Goal: Task Accomplishment & Management: Manage account settings

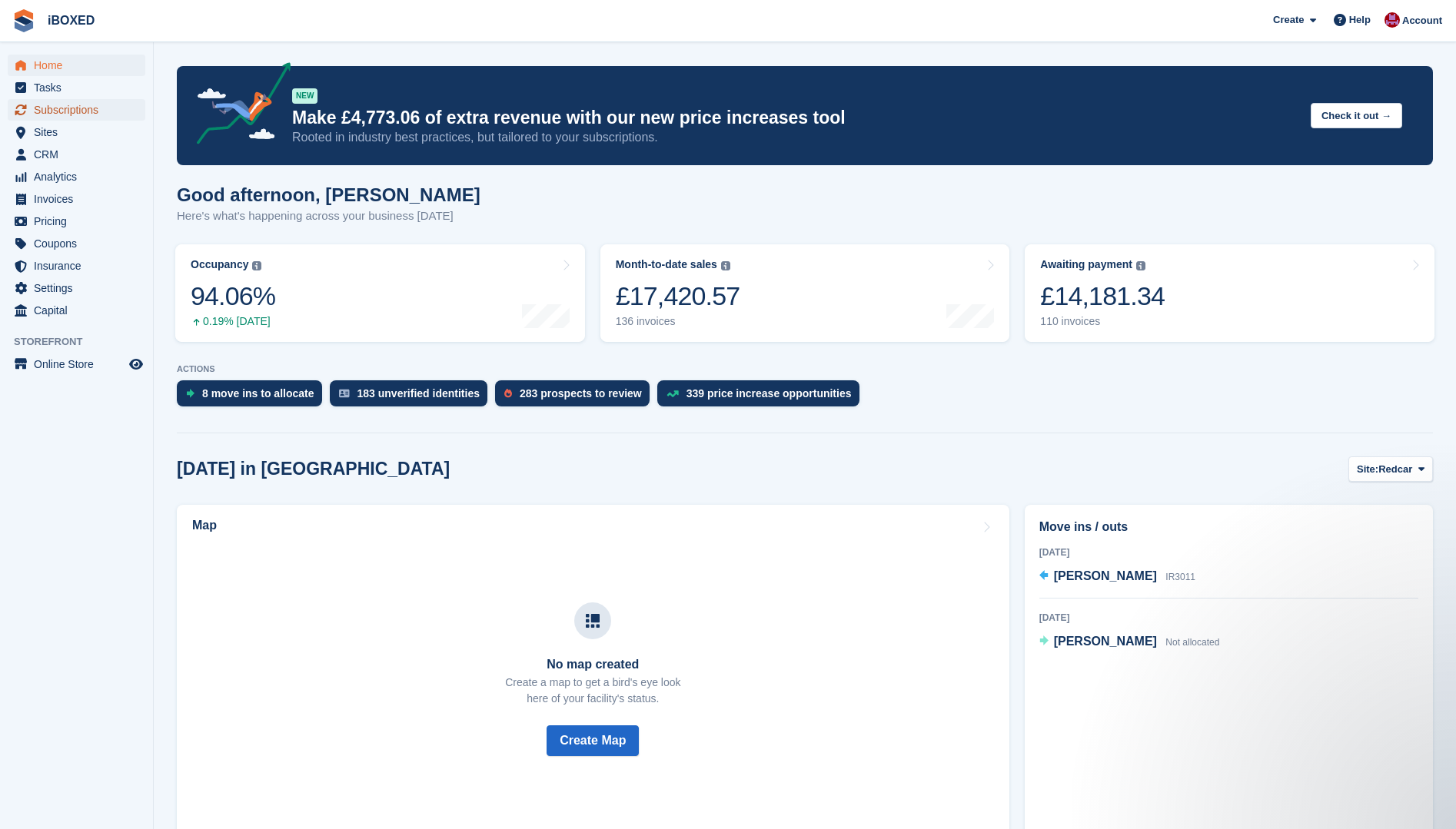
click at [87, 99] on span "Subscriptions" at bounding box center [79, 110] width 92 height 22
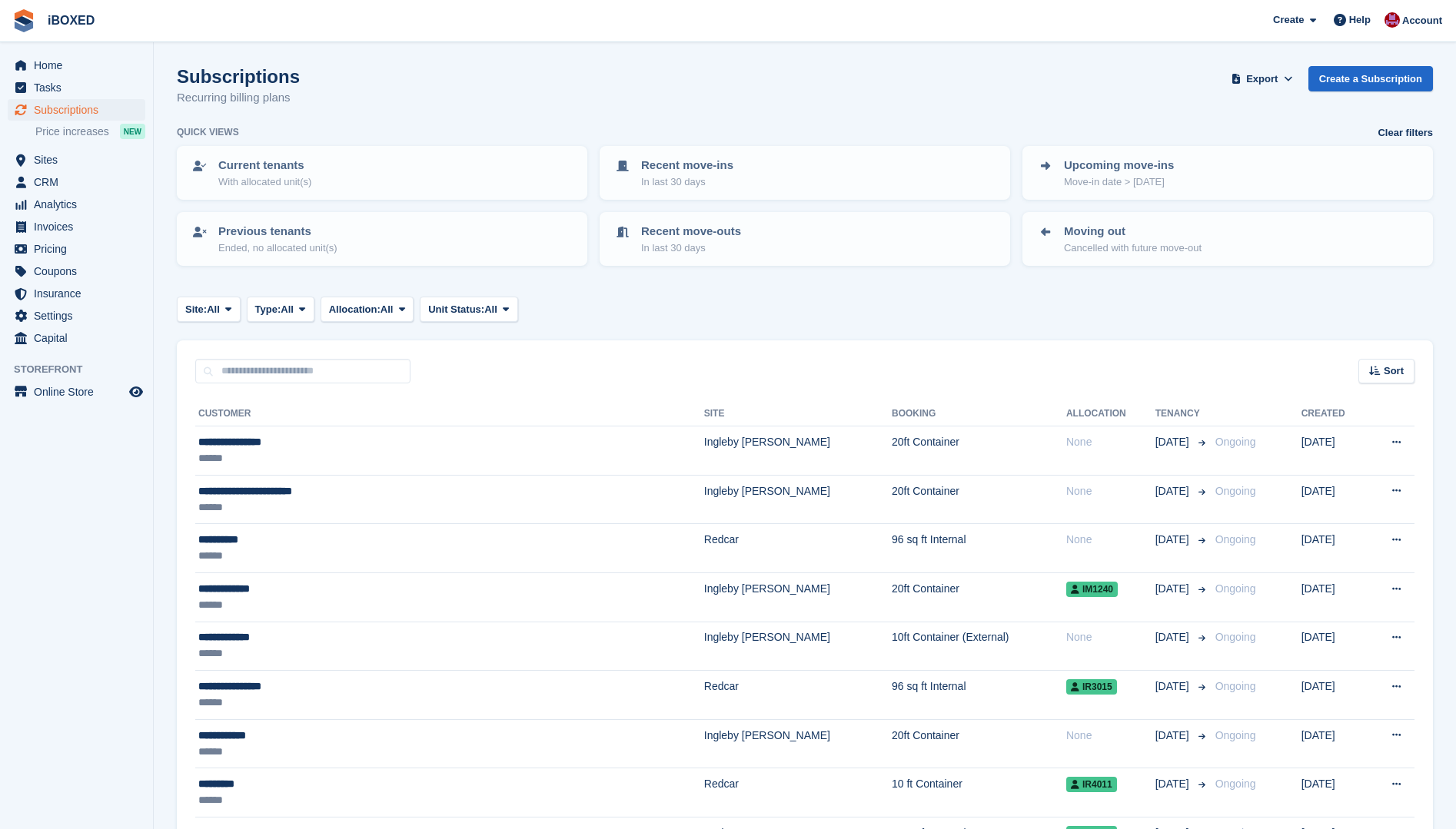
click at [298, 376] on input "text" at bounding box center [302, 371] width 215 height 25
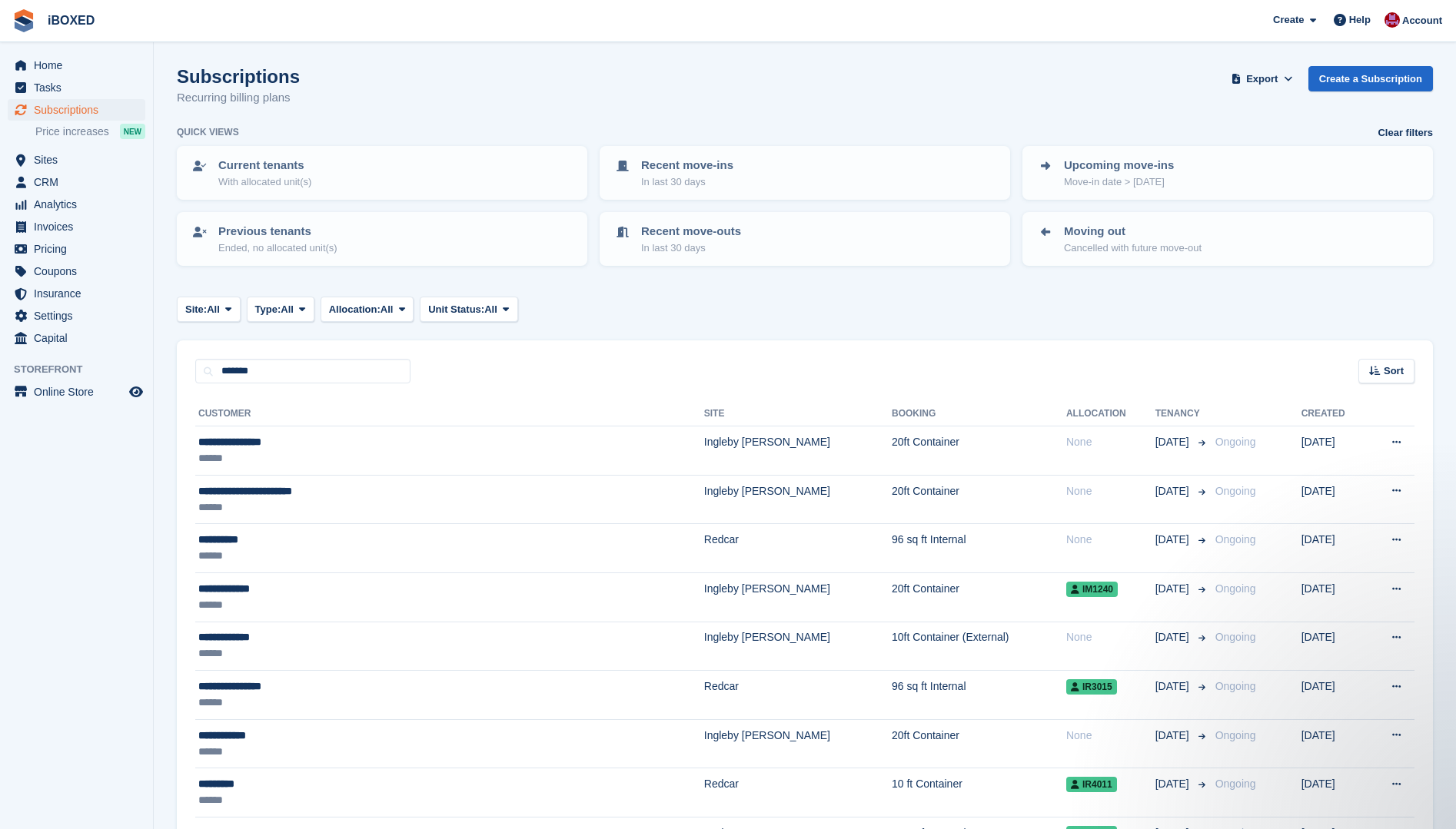
type input "*******"
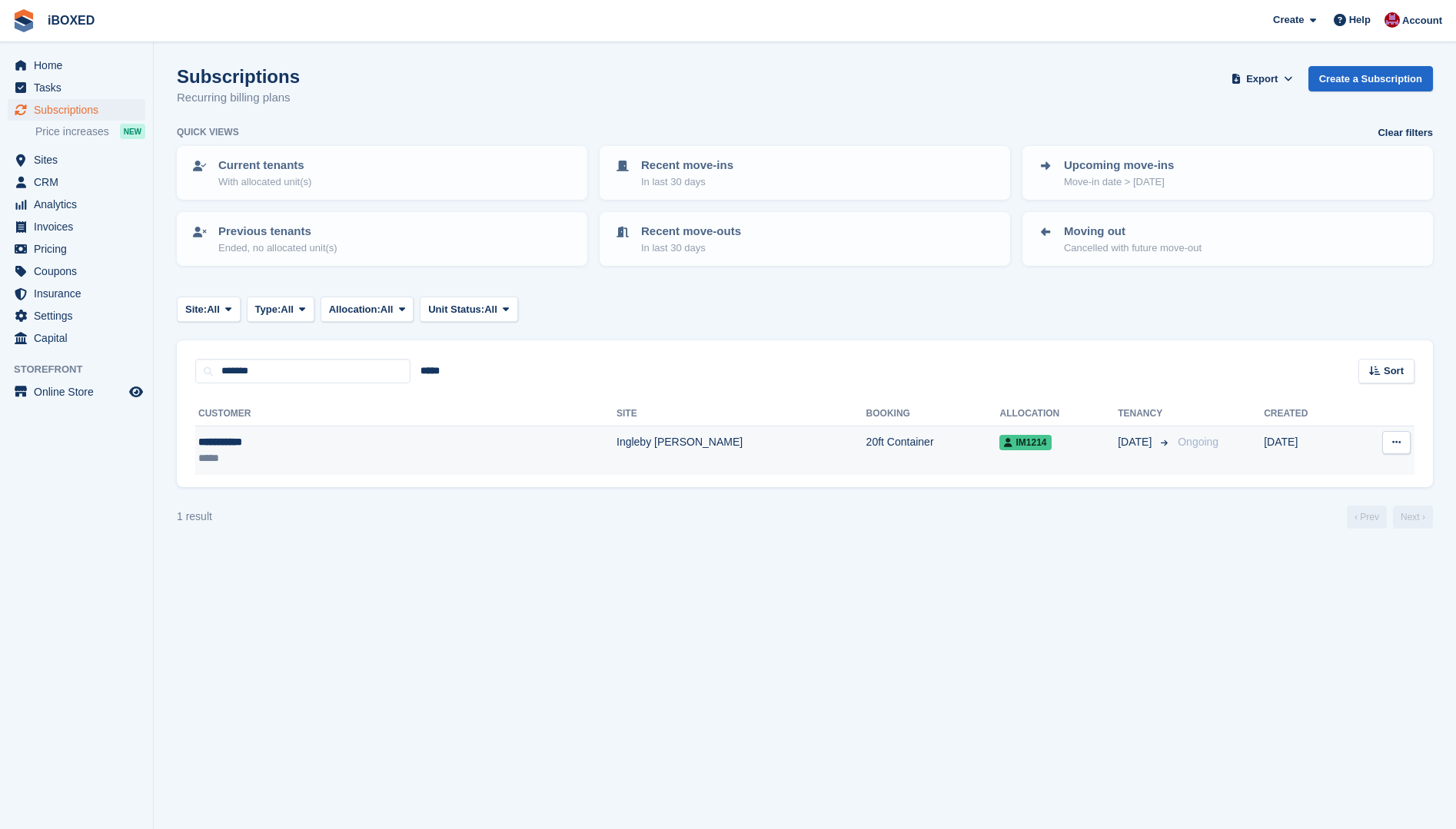
click at [616, 438] on td "Ingleby [PERSON_NAME]" at bounding box center [741, 450] width 250 height 48
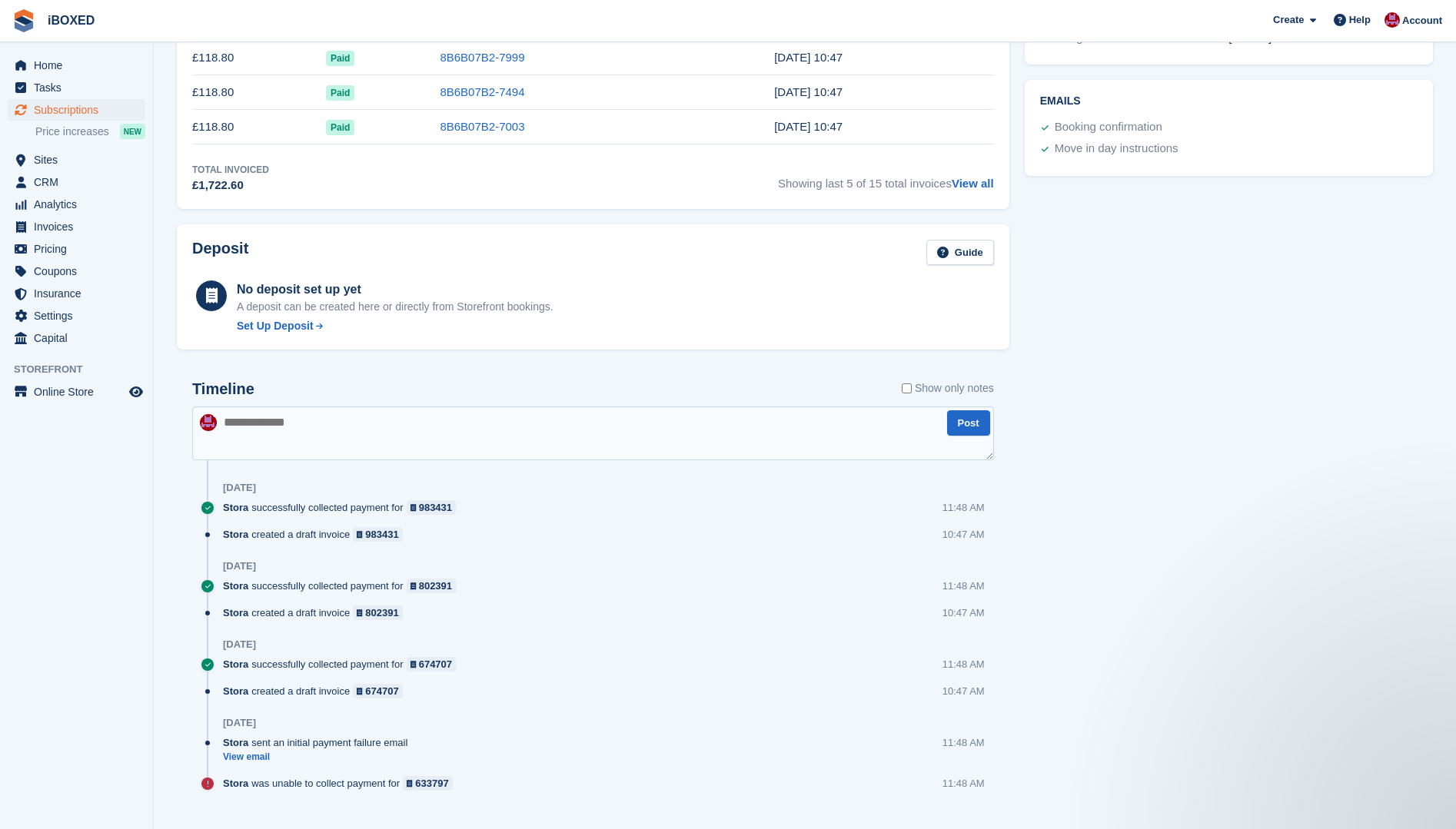
scroll to position [645, 0]
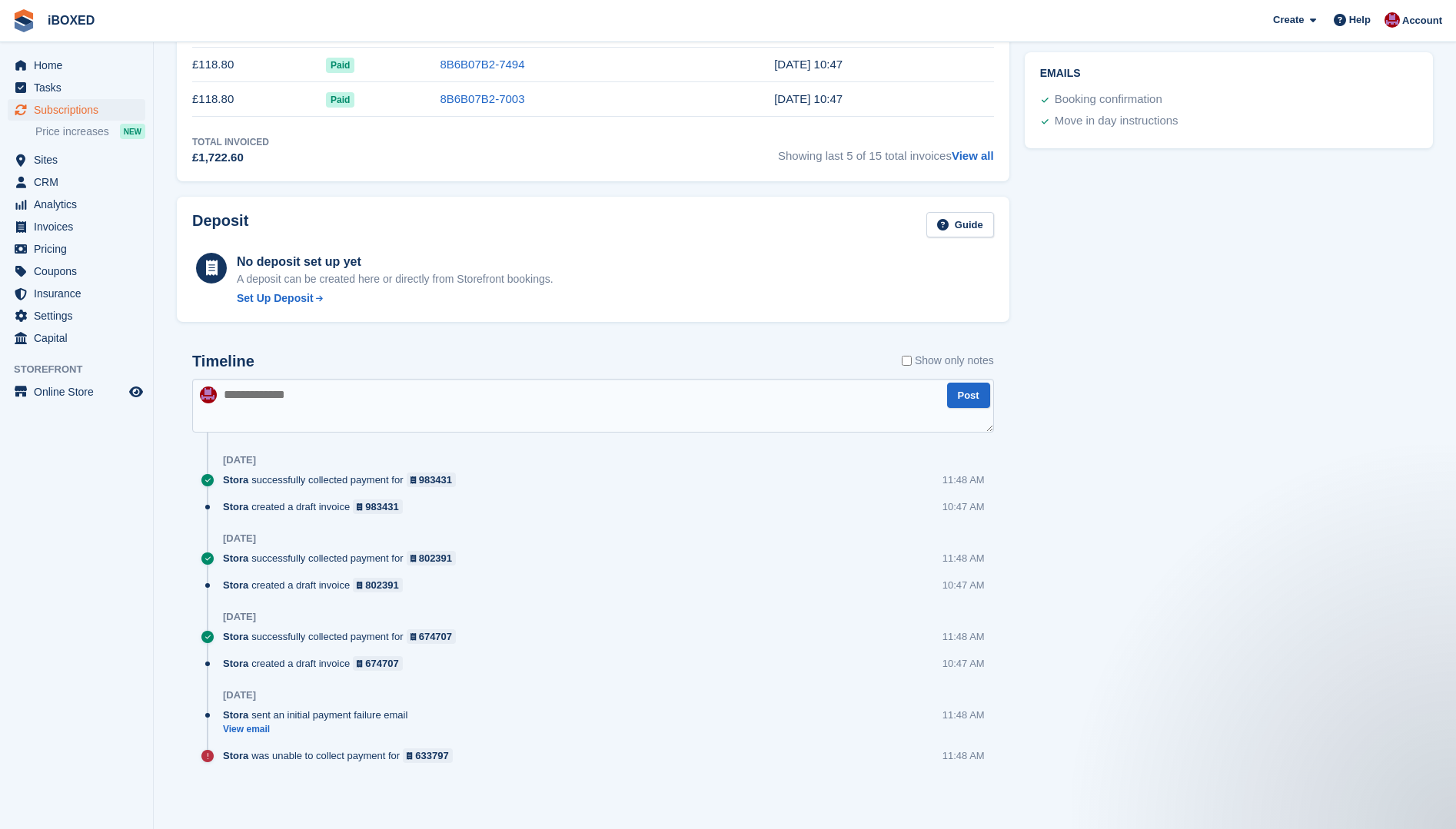
click at [503, 378] on div "Timeline Show only notes" at bounding box center [593, 366] width 802 height 27
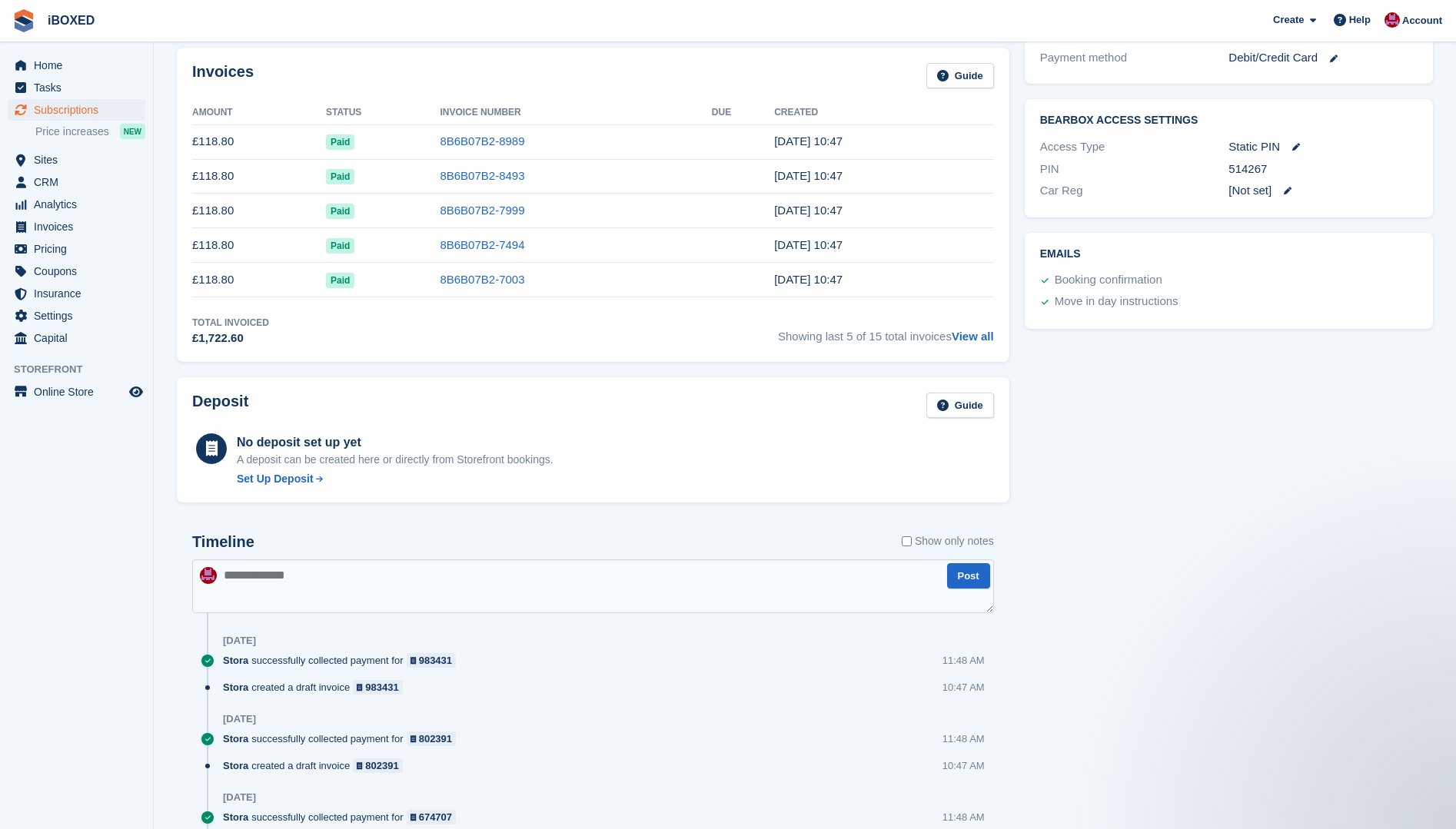
scroll to position [492, 0]
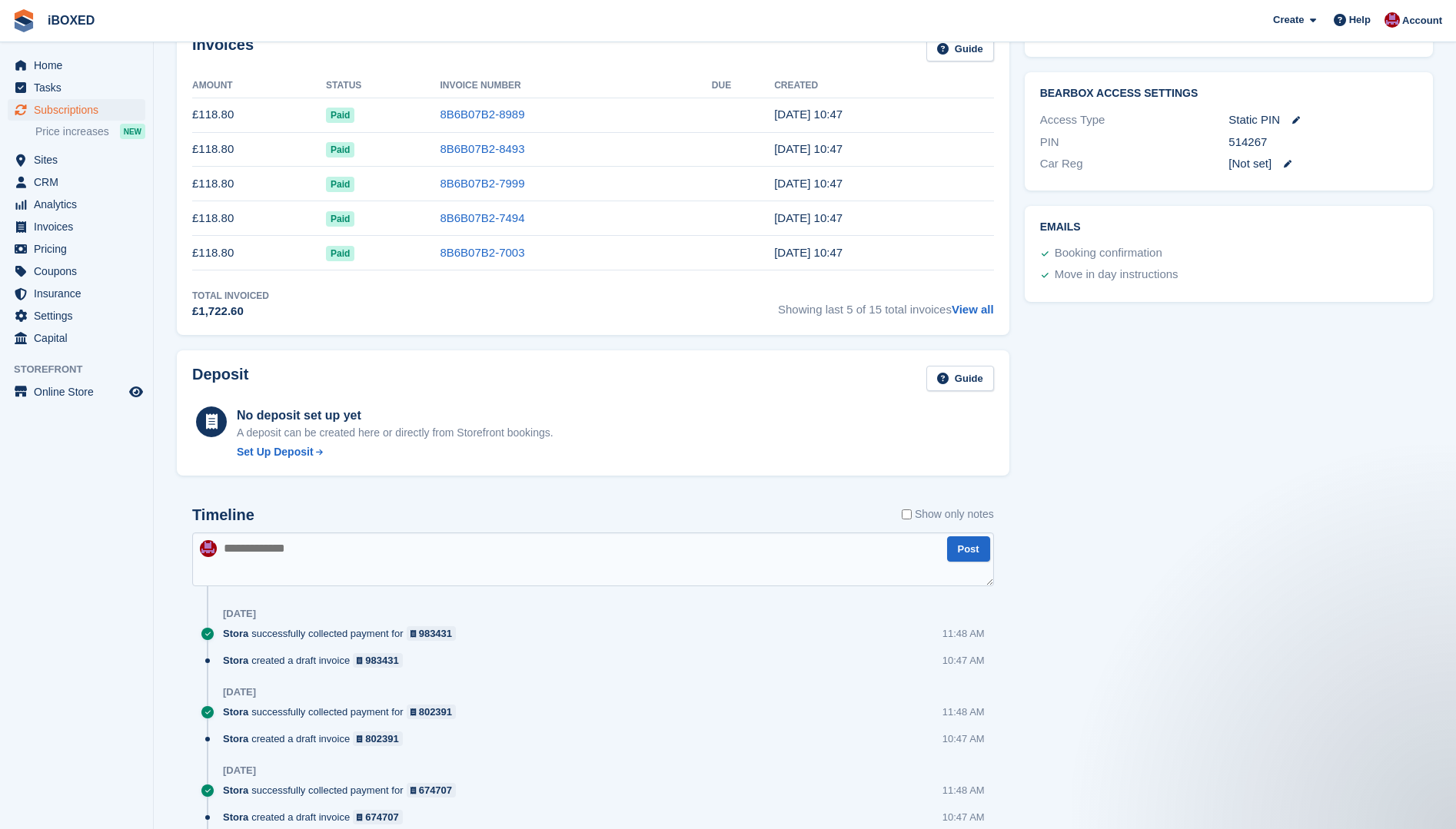
click at [475, 557] on textarea at bounding box center [593, 559] width 802 height 53
type textarea "**********"
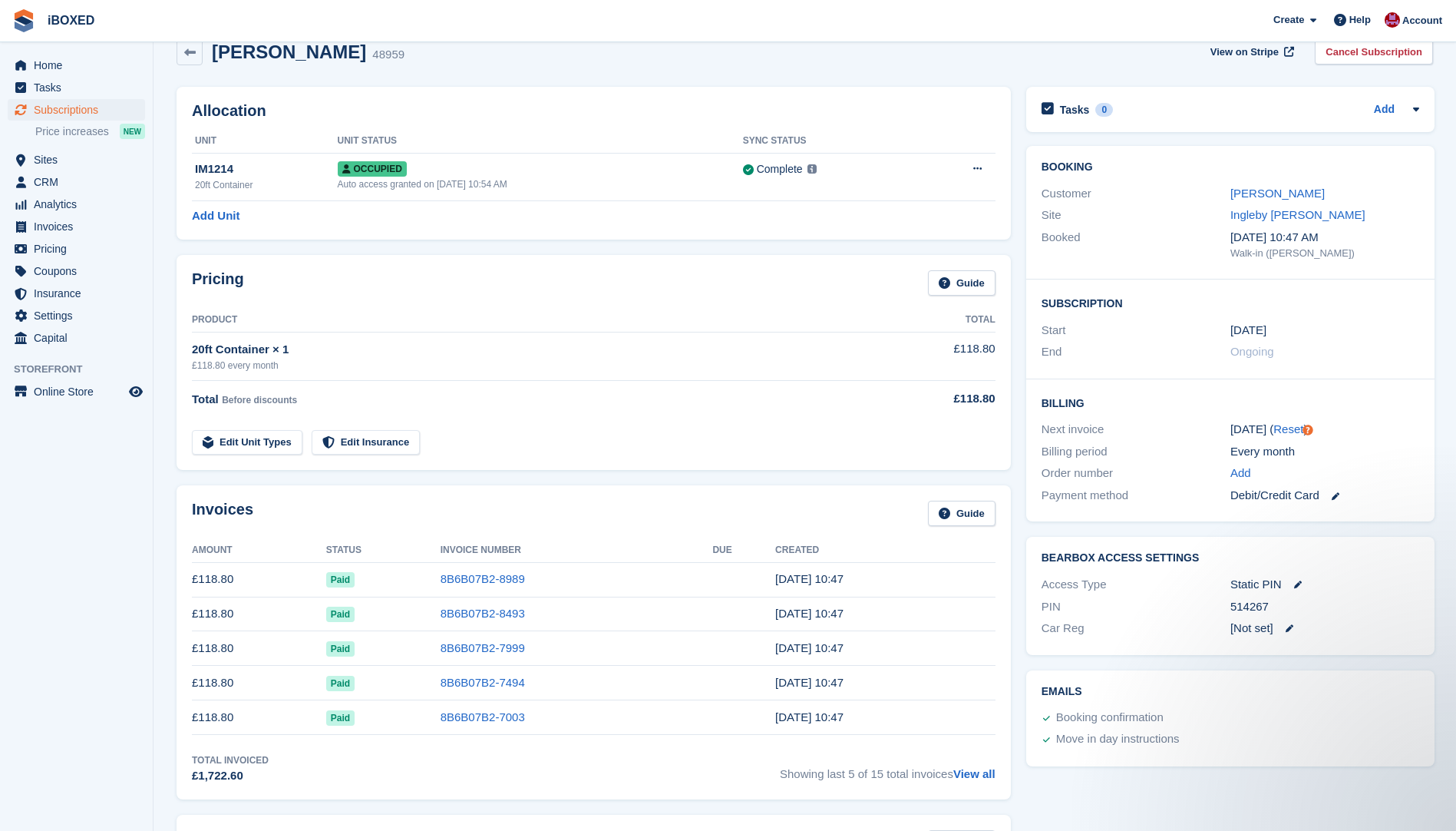
scroll to position [0, 0]
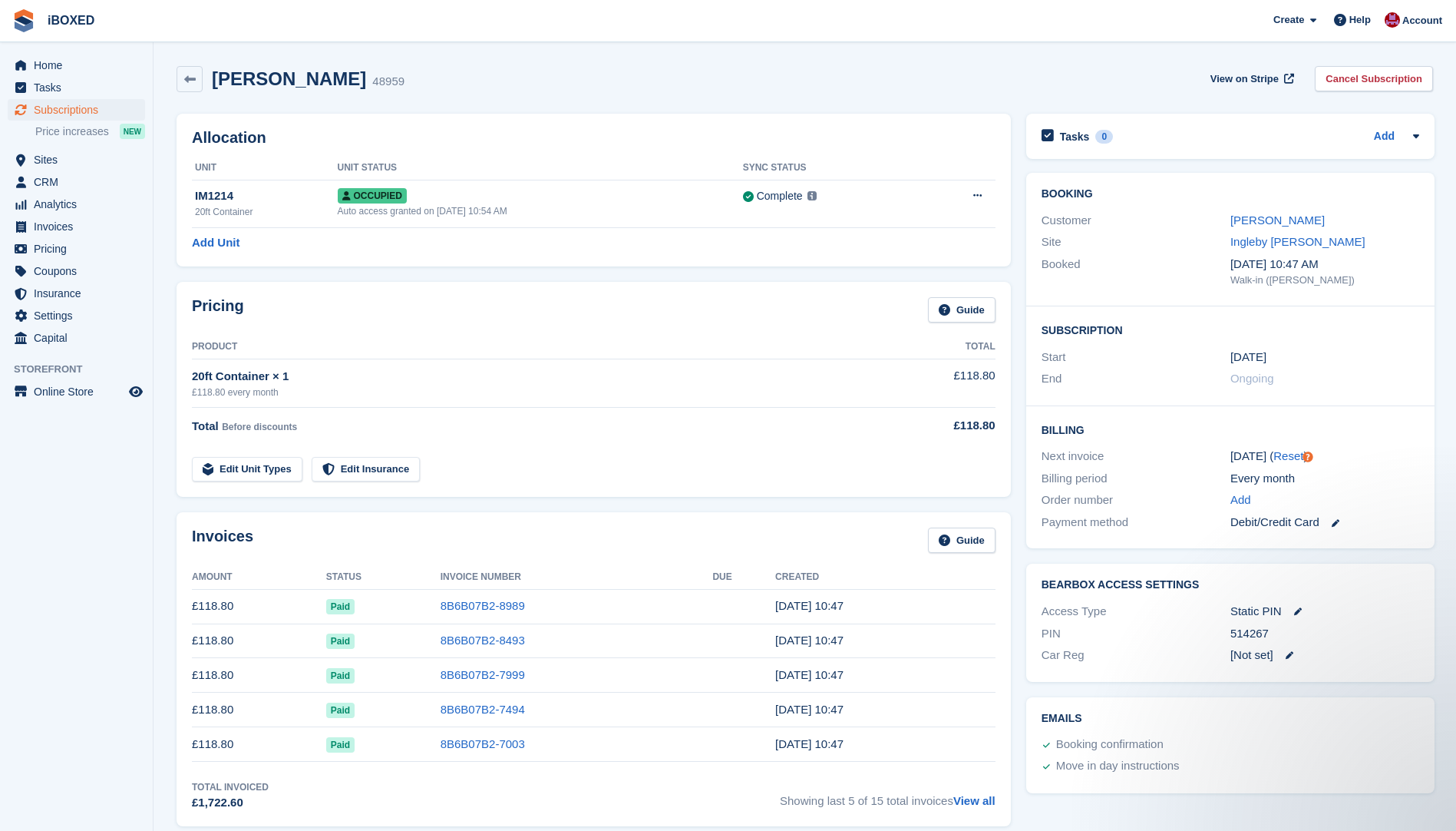
drag, startPoint x: 530, startPoint y: 88, endPoint x: 521, endPoint y: 97, distance: 12.7
click at [529, 88] on div "Sam Campion 48959 View on Stripe Cancel Subscription" at bounding box center [805, 79] width 1256 height 26
drag, startPoint x: 352, startPoint y: 84, endPoint x: 393, endPoint y: 86, distance: 41.0
click at [393, 86] on div "Sam Campion 48959 View on Stripe Cancel Subscription" at bounding box center [805, 79] width 1256 height 26
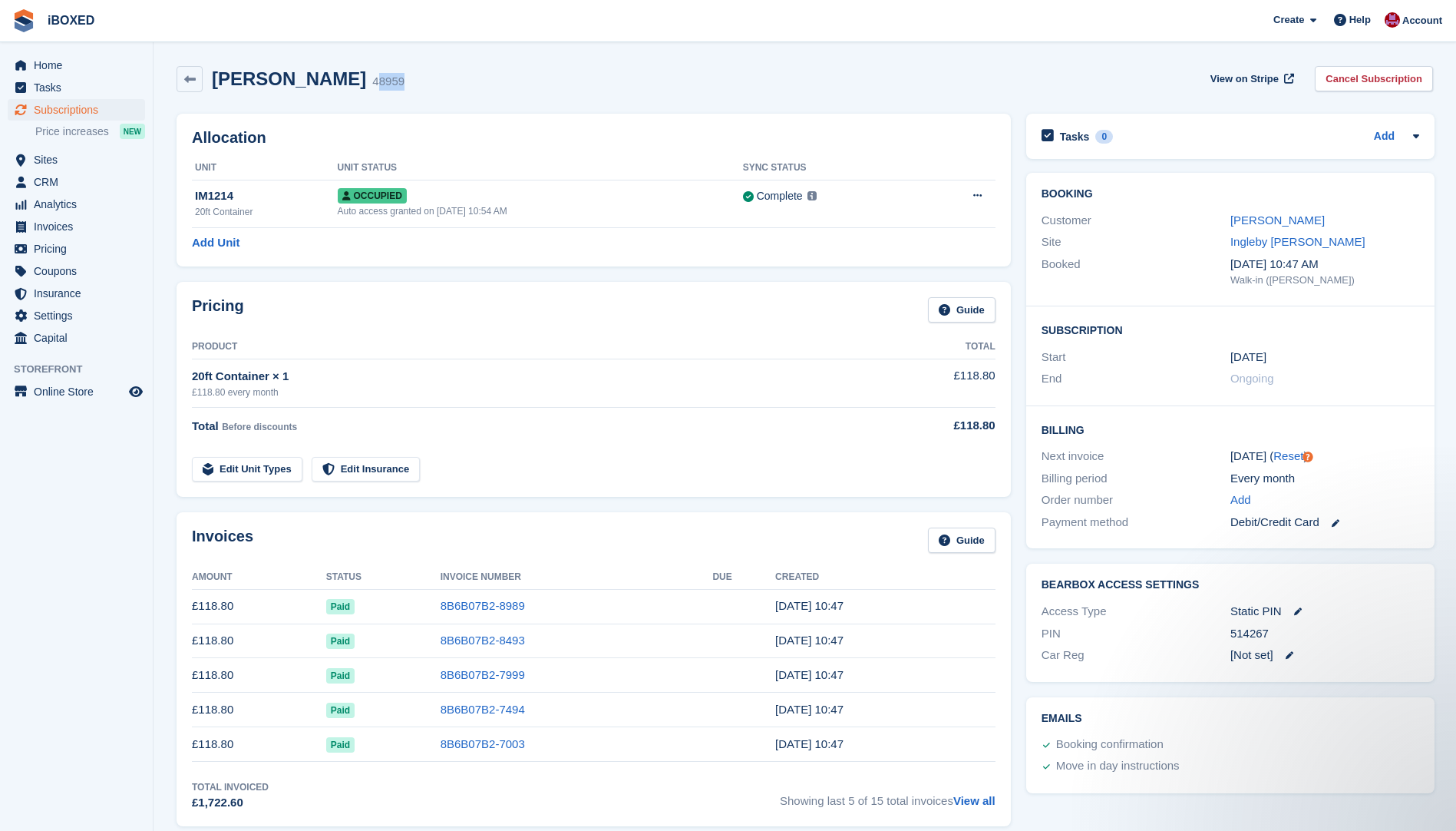
drag, startPoint x: 393, startPoint y: 86, endPoint x: 338, endPoint y: 85, distance: 55.0
click at [338, 85] on div "Sam Campion 48959 View on Stripe Cancel Subscription" at bounding box center [805, 79] width 1256 height 26
drag, startPoint x: 338, startPoint y: 85, endPoint x: 429, endPoint y: 87, distance: 91.0
click at [429, 87] on div "Sam Campion 48959 View on Stripe Cancel Subscription" at bounding box center [805, 79] width 1256 height 26
drag, startPoint x: 429, startPoint y: 87, endPoint x: 349, endPoint y: 85, distance: 80.0
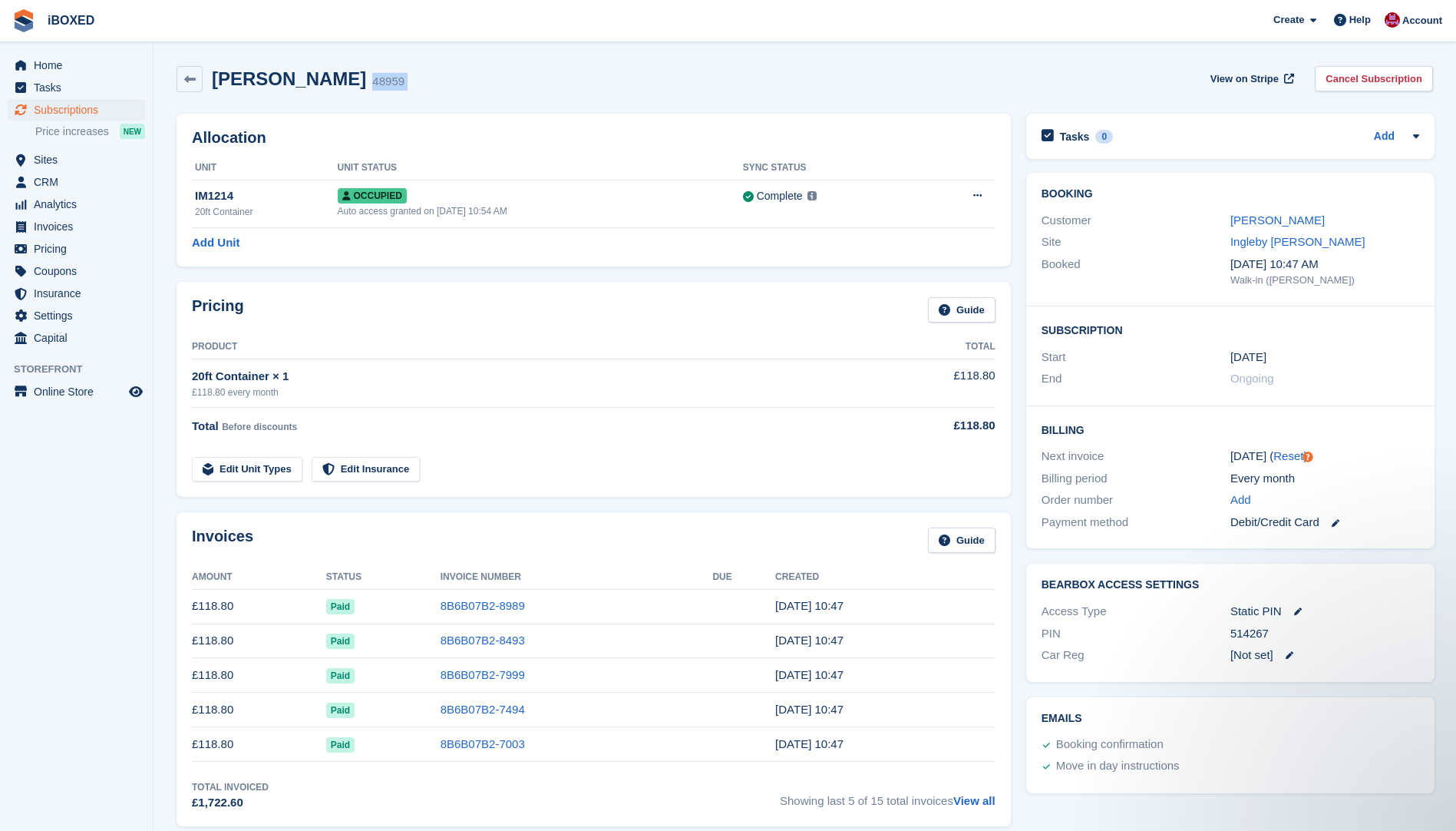
click at [349, 85] on div "Sam Campion 48959 View on Stripe Cancel Subscription" at bounding box center [805, 79] width 1256 height 26
click at [548, 55] on section "Sam Campion 48959 View on Stripe Cancel Subscription Allocation Unit Unit Statu…" at bounding box center [805, 782] width 1303 height 1565
click at [560, 84] on div "Sam Campion 48959 View on Stripe Cancel Subscription" at bounding box center [805, 79] width 1256 height 26
click at [570, 66] on div "Sam Campion 48959 View on Stripe Cancel Subscription" at bounding box center [805, 82] width 1272 height 47
drag, startPoint x: 852, startPoint y: 78, endPoint x: 817, endPoint y: 71, distance: 35.7
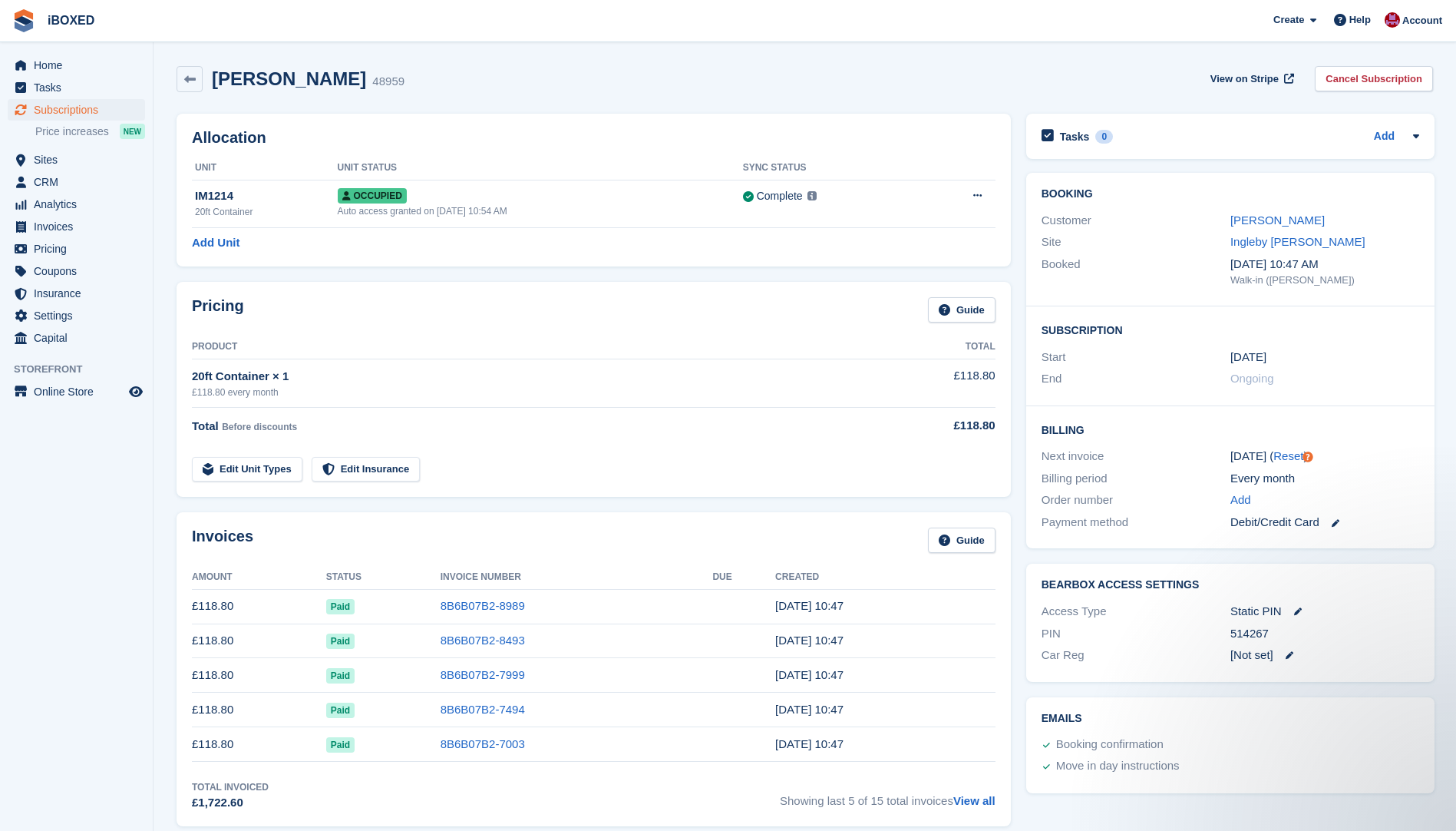
click at [820, 72] on div "Sam Campion 48959 View on Stripe Cancel Subscription" at bounding box center [805, 79] width 1256 height 26
drag, startPoint x: 822, startPoint y: 80, endPoint x: 551, endPoint y: 85, distance: 271.0
click at [551, 85] on div "Sam Campion 48959 View on Stripe Cancel Subscription" at bounding box center [805, 79] width 1256 height 26
click at [617, 75] on div "Sam Campion 48959 View on Stripe Cancel Subscription" at bounding box center [805, 79] width 1256 height 26
drag, startPoint x: 334, startPoint y: 84, endPoint x: 376, endPoint y: 87, distance: 42.1
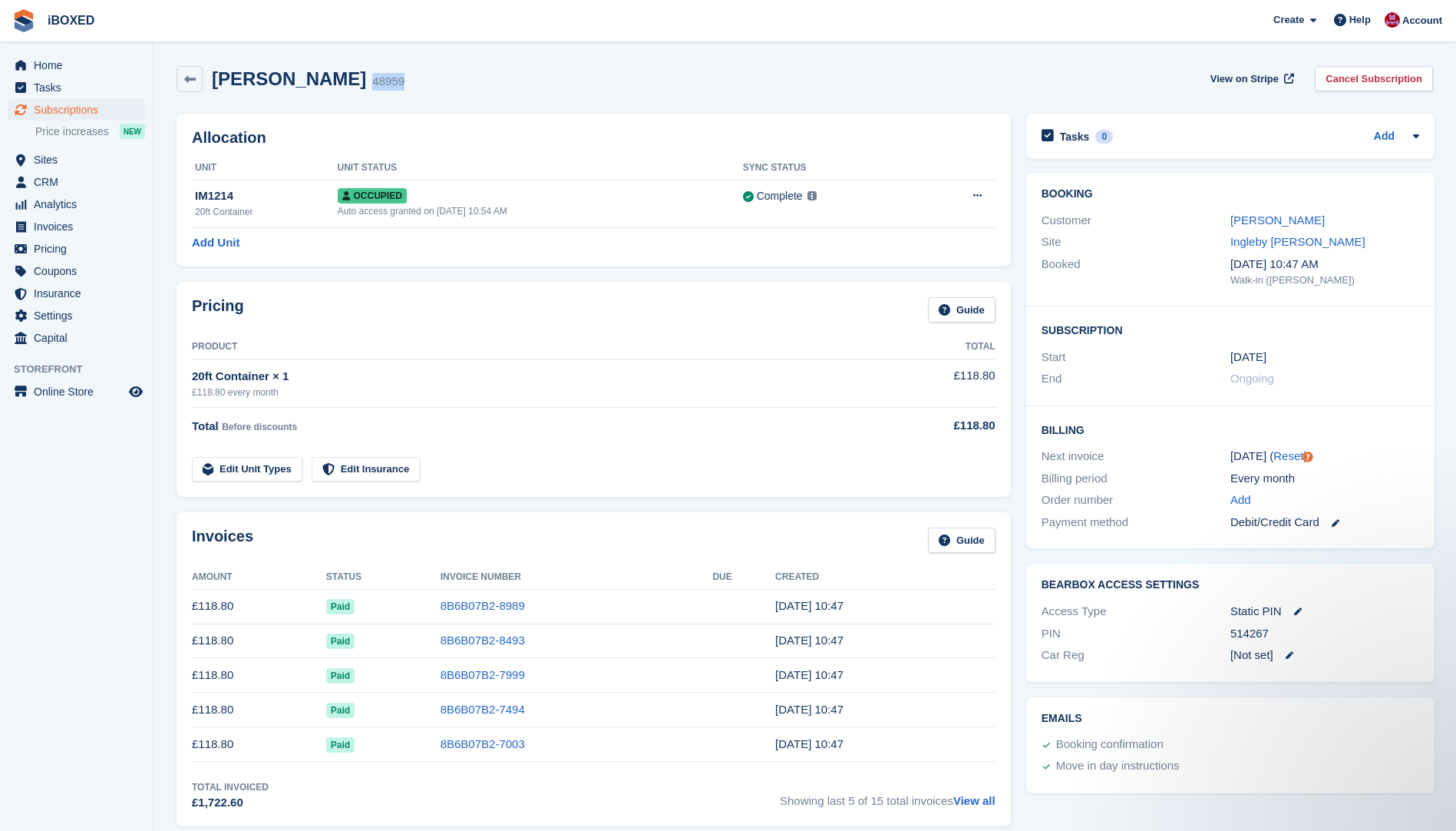
click at [376, 87] on div "Sam Campion 48959 View on Stripe Cancel Subscription" at bounding box center [805, 79] width 1256 height 26
click at [694, 84] on div "Sam Campion 48959 View on Stripe Cancel Subscription" at bounding box center [805, 79] width 1256 height 26
drag, startPoint x: 599, startPoint y: 83, endPoint x: 404, endPoint y: 94, distance: 195.3
click at [389, 96] on div "Sam Campion 48959 View on Stripe Cancel Subscription" at bounding box center [805, 82] width 1272 height 47
click at [787, 77] on div "Sam Campion 48959 View on Stripe Cancel Subscription" at bounding box center [805, 79] width 1256 height 26
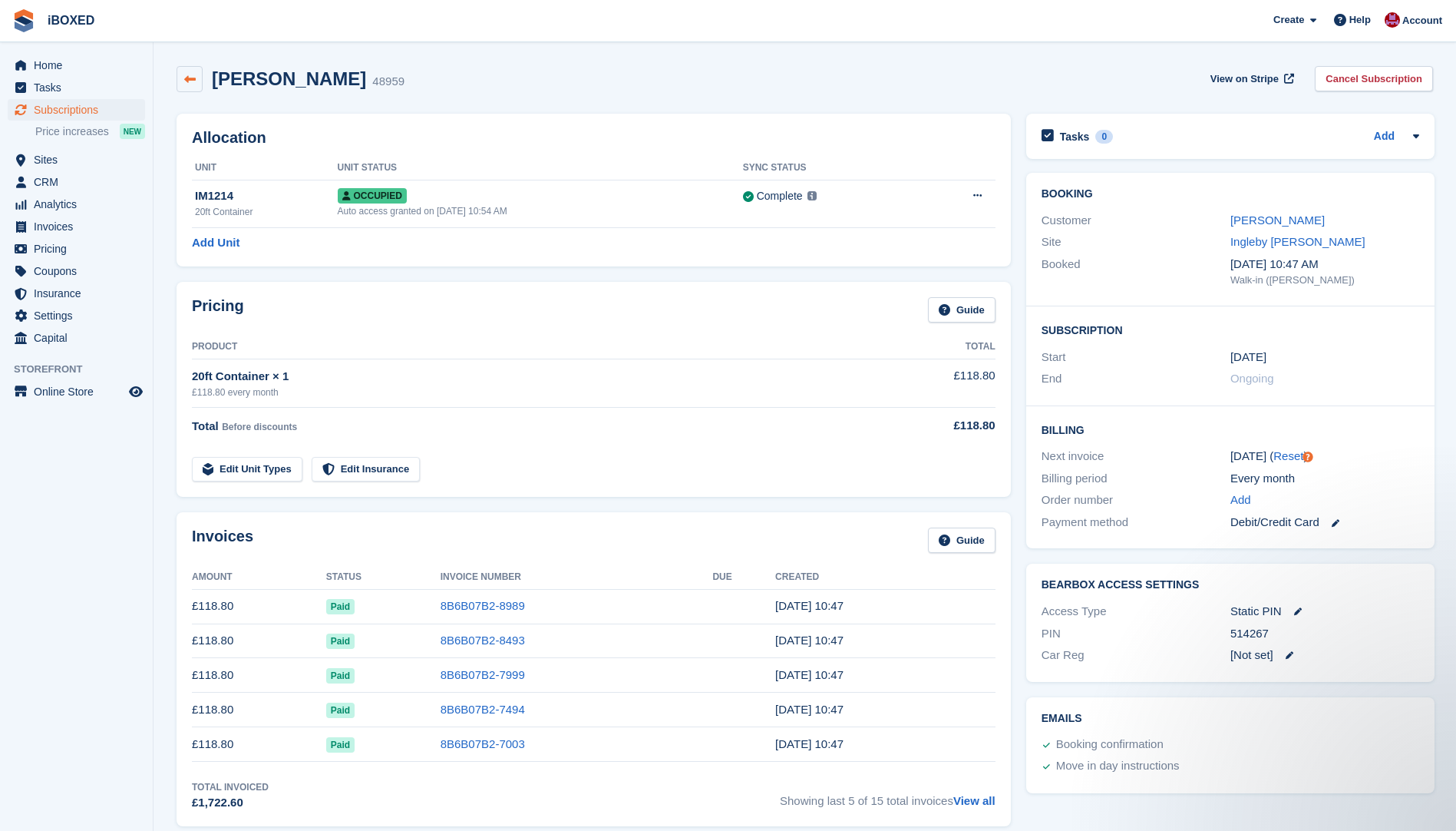
click at [192, 68] on link at bounding box center [190, 79] width 26 height 26
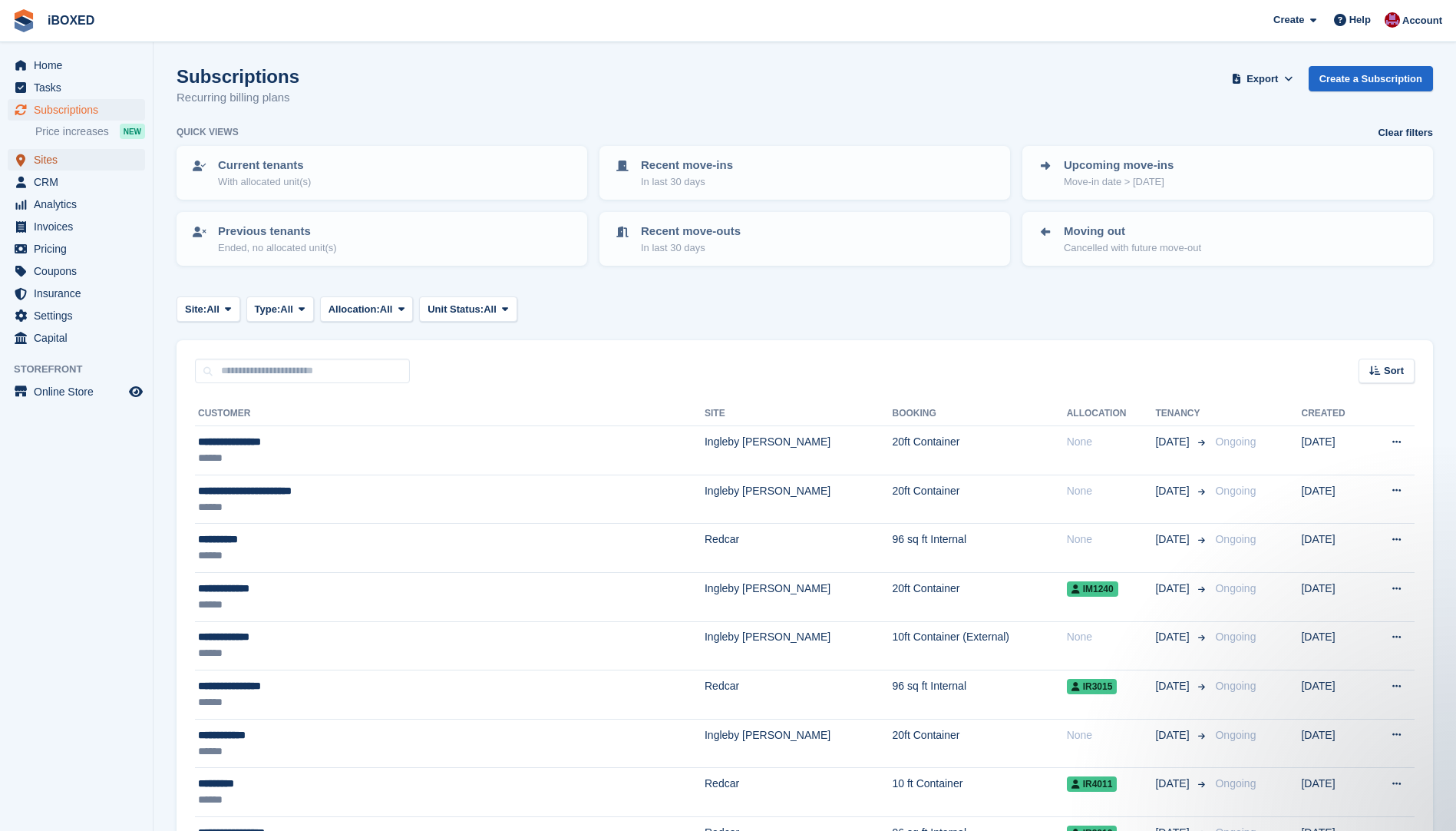
click at [123, 155] on span "Sites" at bounding box center [79, 159] width 92 height 22
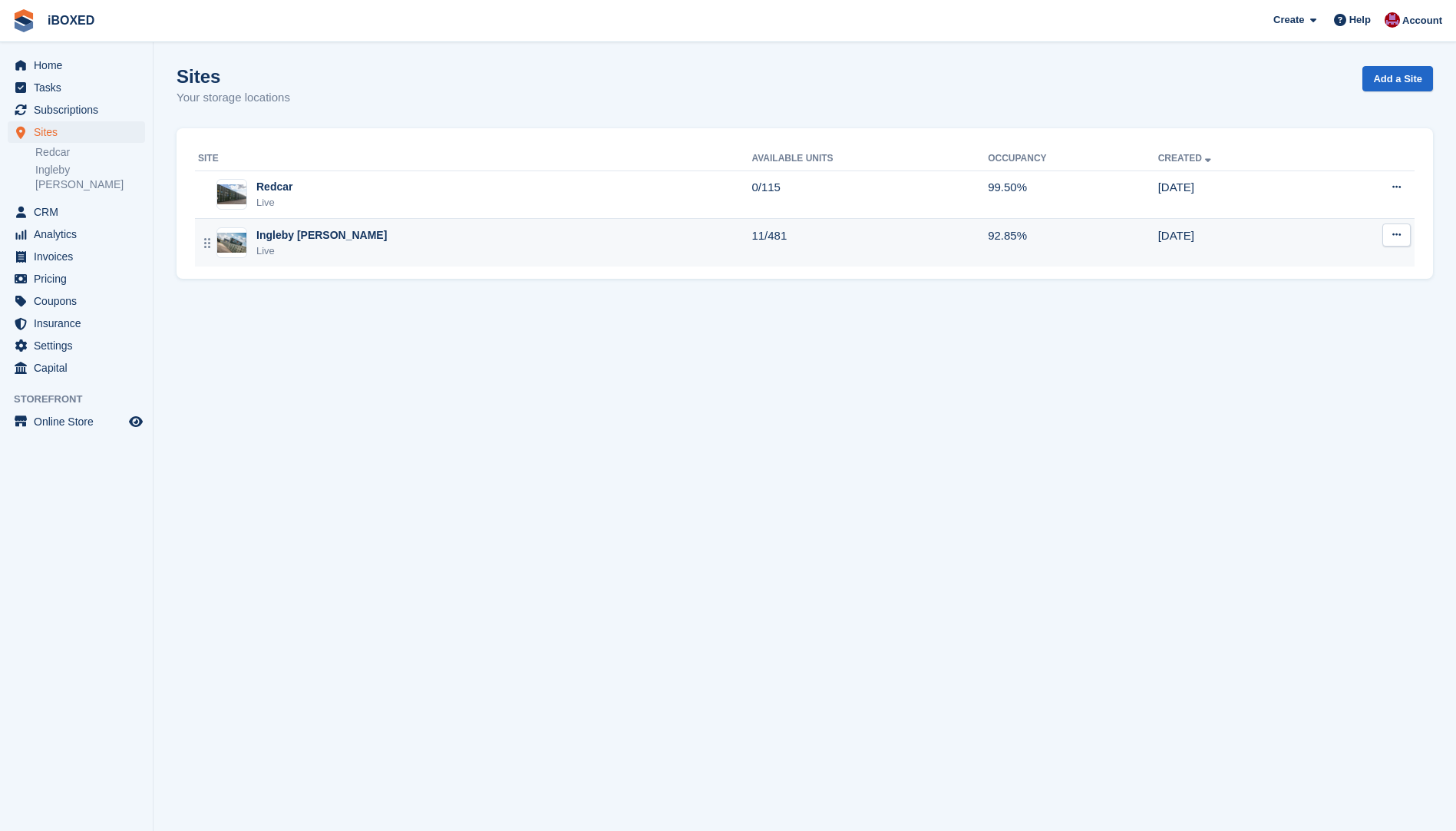
click at [434, 241] on div "Ingleby Barwick Live" at bounding box center [475, 243] width 553 height 32
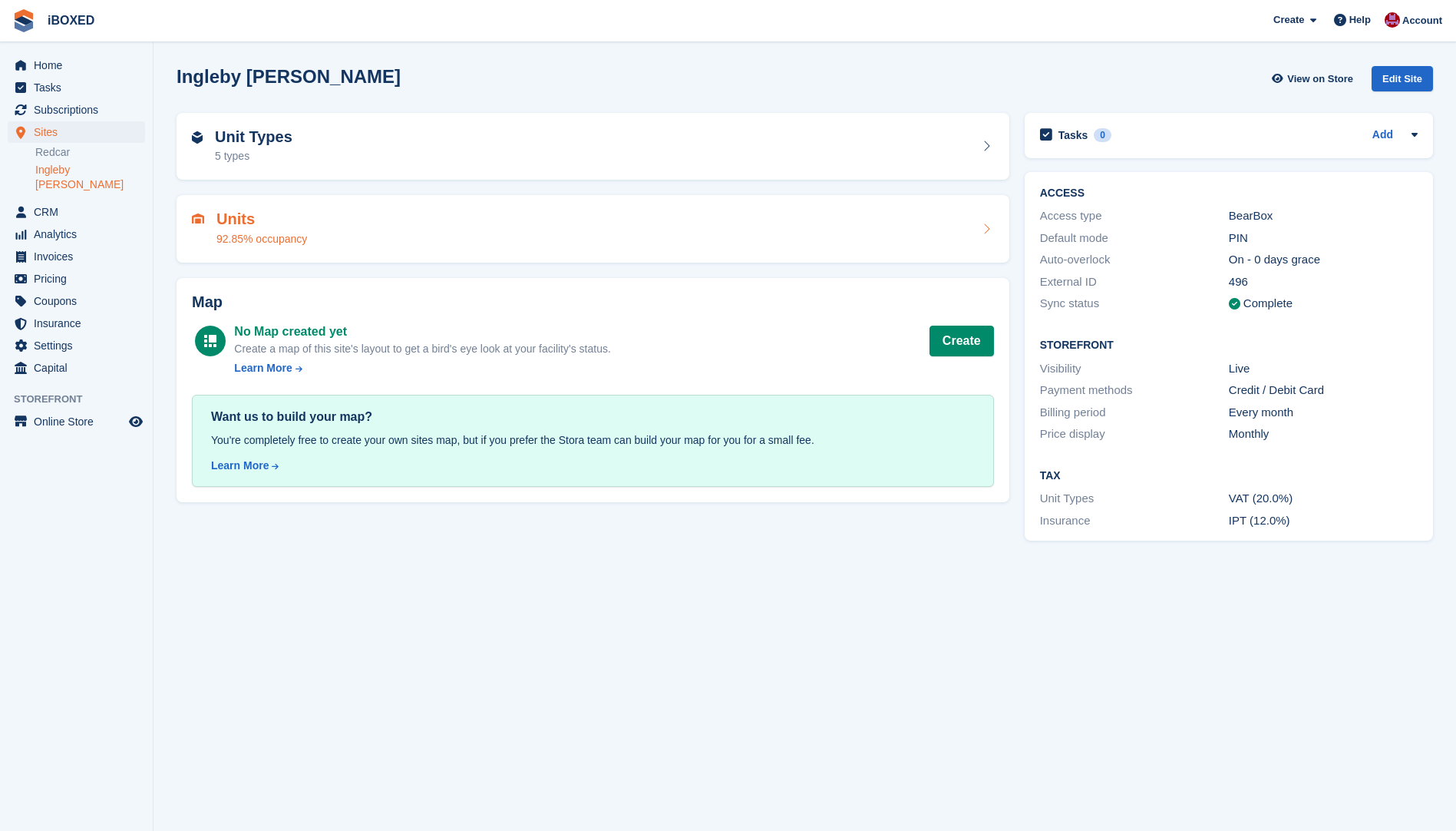
click at [427, 232] on div "Units 92.85% occupancy" at bounding box center [593, 228] width 802 height 37
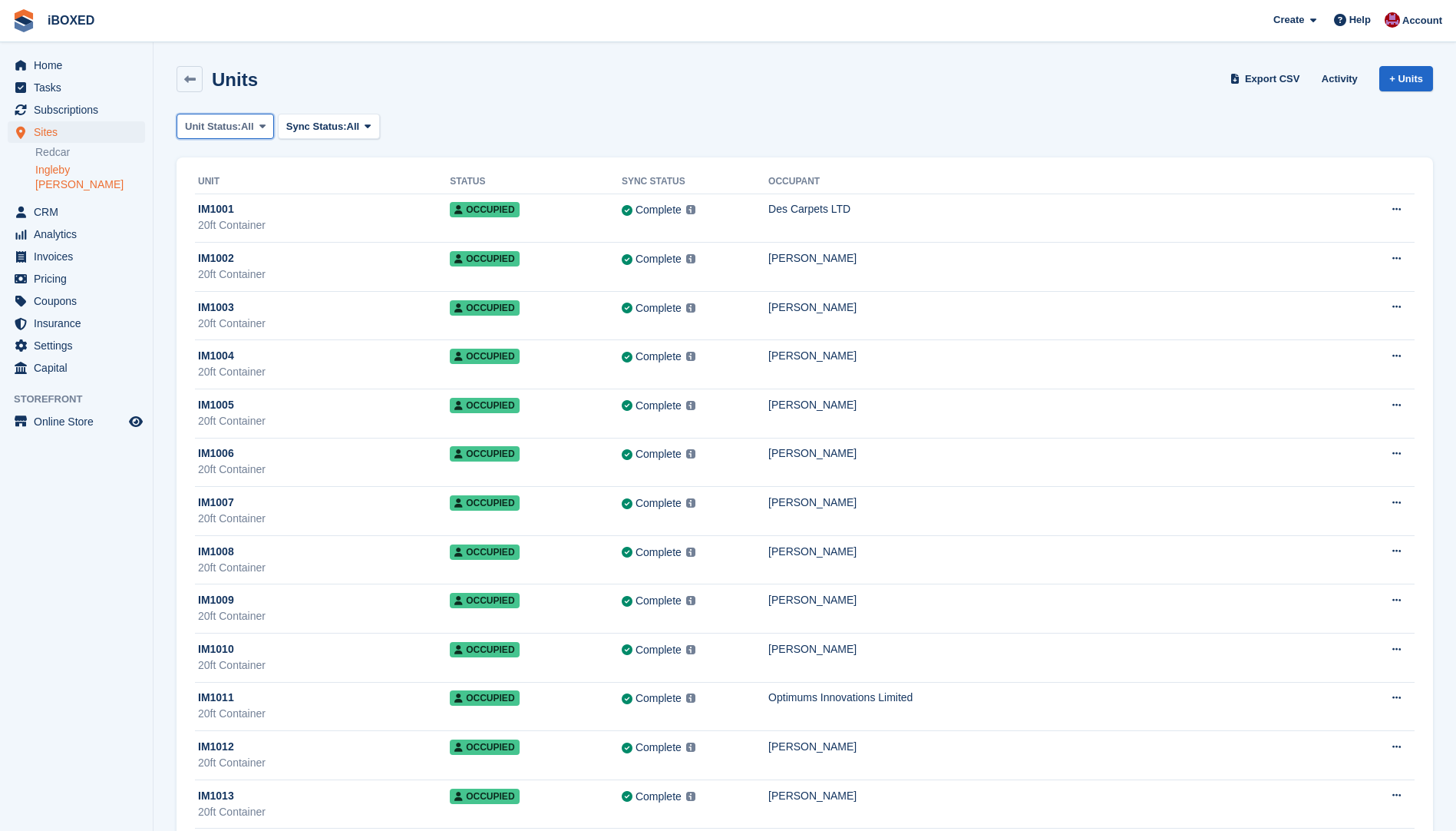
drag, startPoint x: 240, startPoint y: 120, endPoint x: 238, endPoint y: 140, distance: 20.1
click at [236, 123] on span "Unit Status:" at bounding box center [213, 127] width 56 height 16
click at [258, 186] on link "Available" at bounding box center [250, 191] width 134 height 28
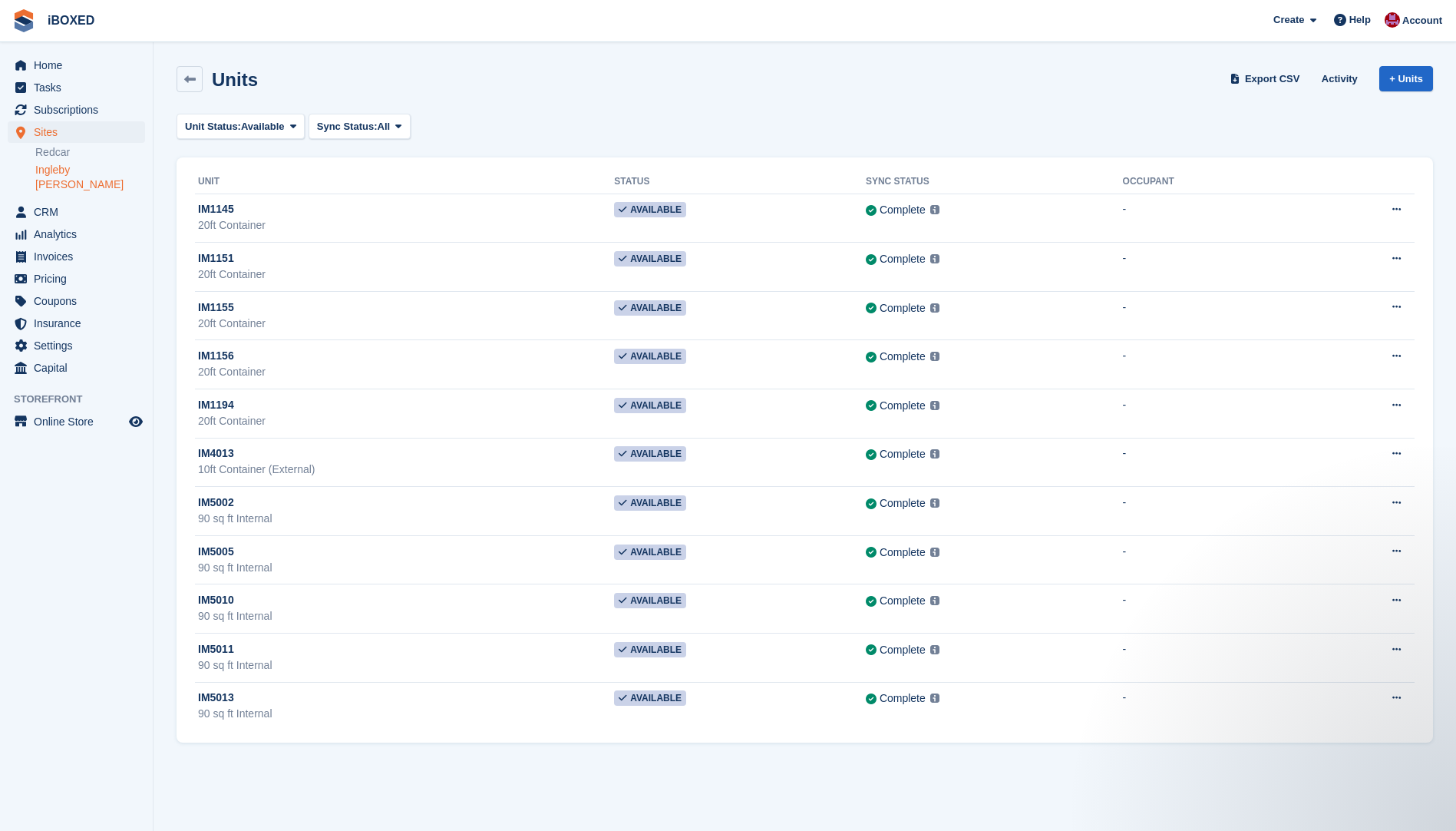
click at [574, 105] on div "Units Export CSV Activity + Units" at bounding box center [805, 82] width 1272 height 47
click at [337, 68] on div "Units Export CSV Activity + Units" at bounding box center [805, 79] width 1256 height 26
drag, startPoint x: 345, startPoint y: 67, endPoint x: 769, endPoint y: 91, distance: 424.7
click at [769, 91] on div "Units Export CSV Activity + Units" at bounding box center [805, 79] width 1256 height 26
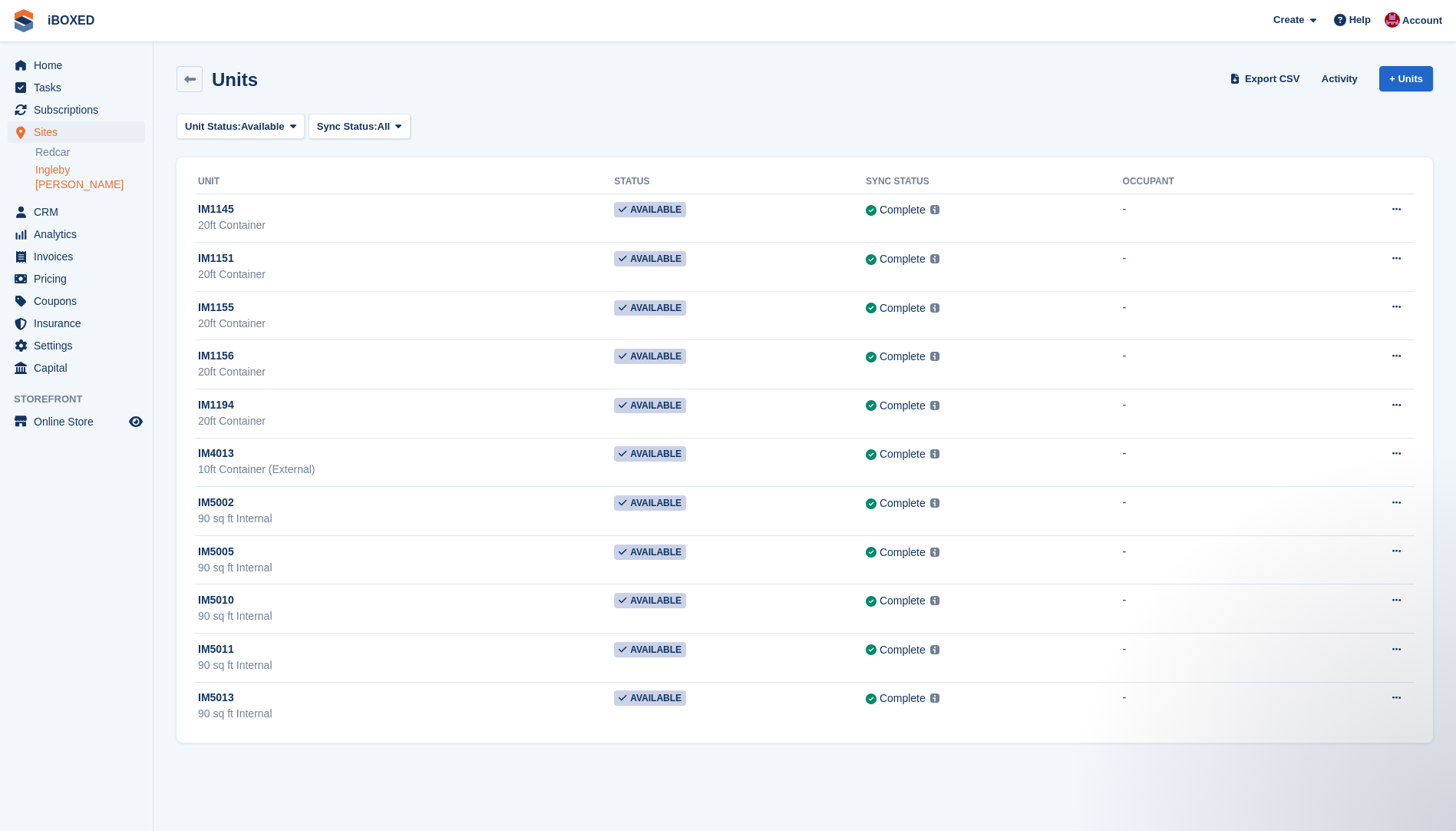
drag, startPoint x: 771, startPoint y: 91, endPoint x: 378, endPoint y: 72, distance: 393.5
click at [378, 72] on div "Units Export CSV Activity + Units" at bounding box center [805, 79] width 1256 height 26
drag, startPoint x: 378, startPoint y: 72, endPoint x: 556, endPoint y: 94, distance: 179.4
click at [556, 94] on div "Units Export CSV Activity + Units" at bounding box center [805, 82] width 1272 height 47
drag, startPoint x: 556, startPoint y: 94, endPoint x: 302, endPoint y: 74, distance: 254.8
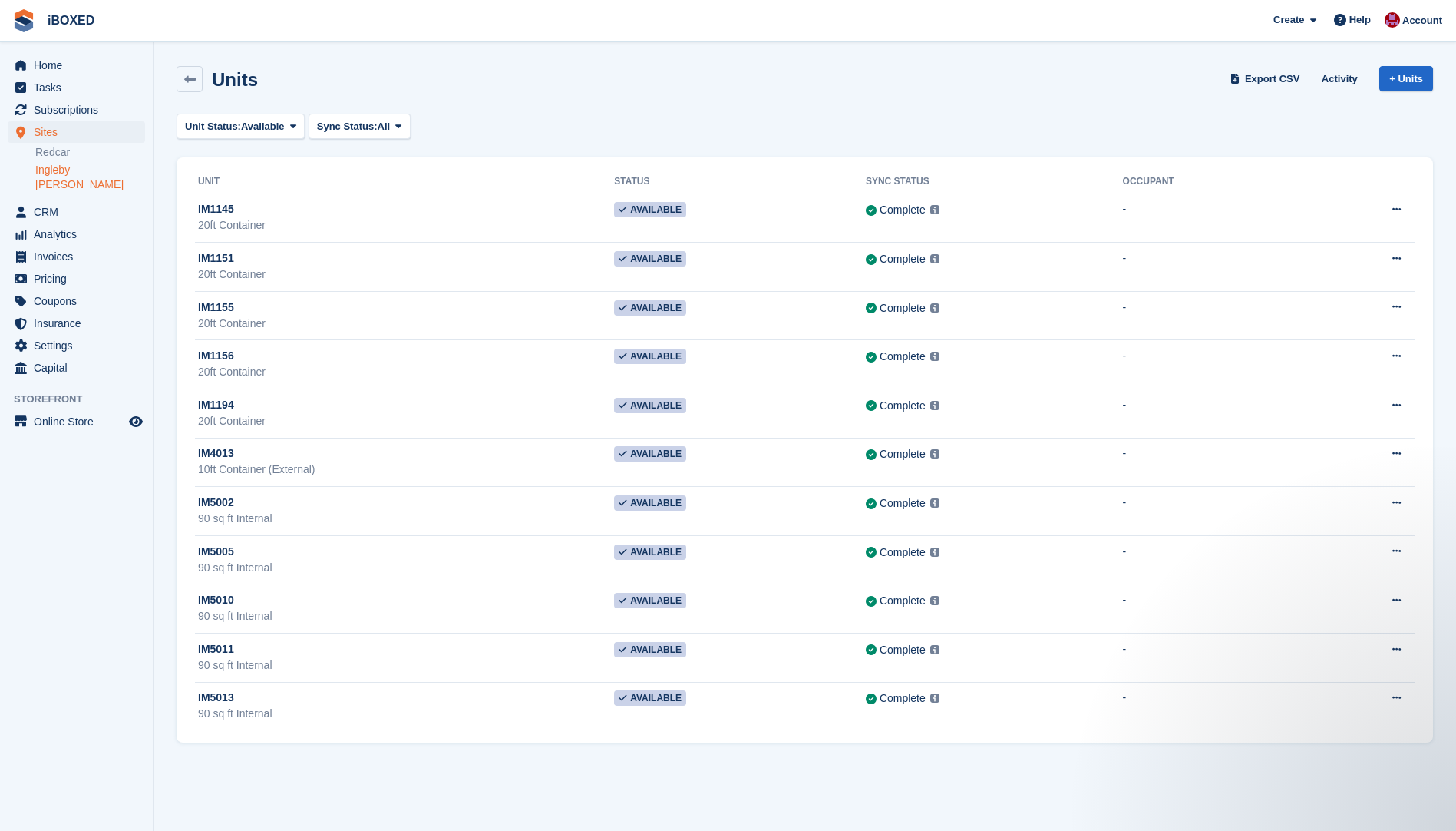
click at [302, 74] on div "Units Export CSV Activity + Units" at bounding box center [805, 82] width 1272 height 47
click at [563, 104] on div "Units Export CSV Activity + Units" at bounding box center [805, 82] width 1272 height 47
drag, startPoint x: 558, startPoint y: 95, endPoint x: 420, endPoint y: 72, distance: 139.9
click at [420, 72] on div "Units Export CSV Activity + Units" at bounding box center [805, 82] width 1272 height 47
click at [490, 85] on div "Units Export CSV Activity + Units" at bounding box center [805, 79] width 1256 height 26
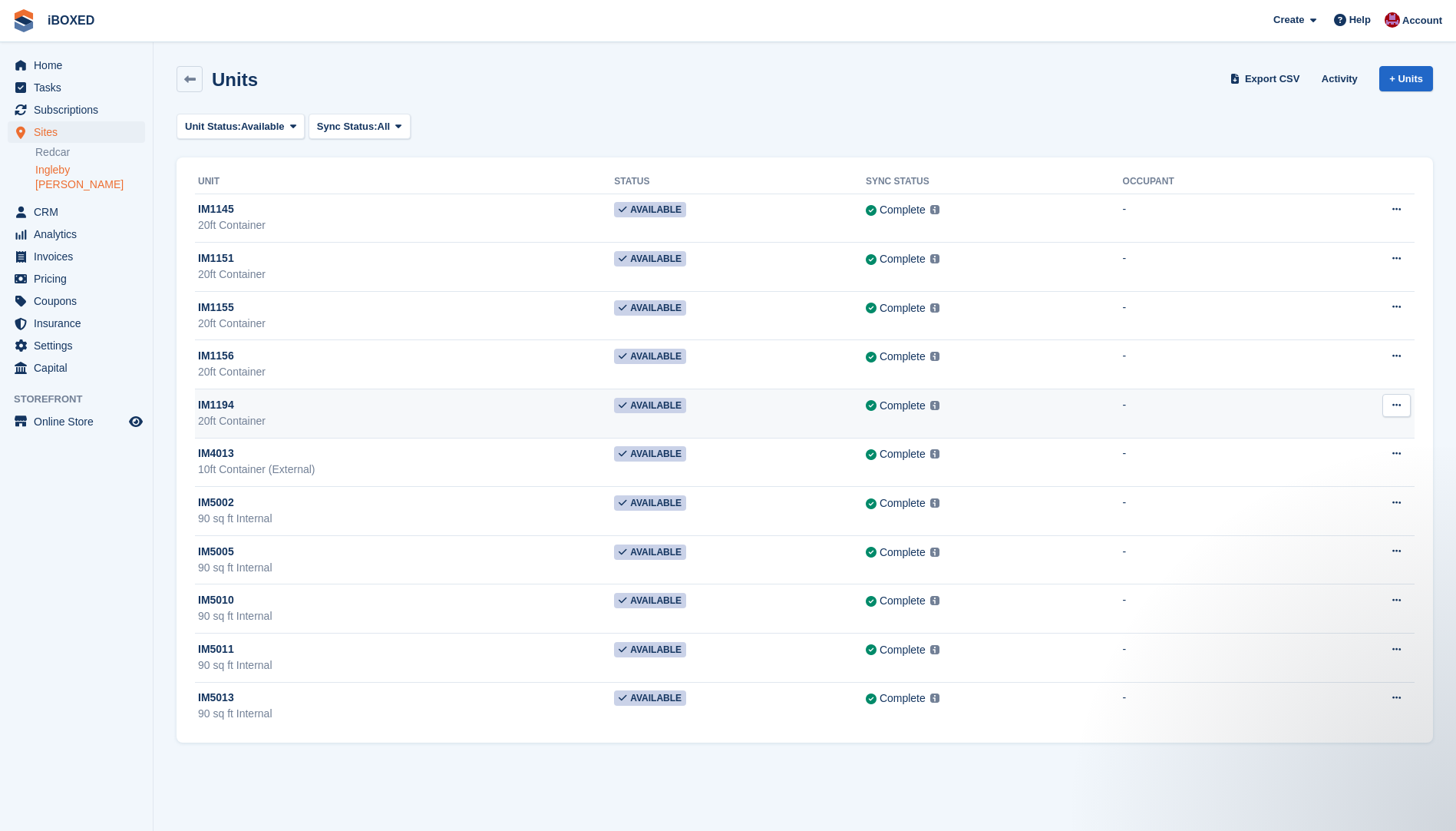
click at [385, 401] on div "IM1194" at bounding box center [406, 405] width 416 height 16
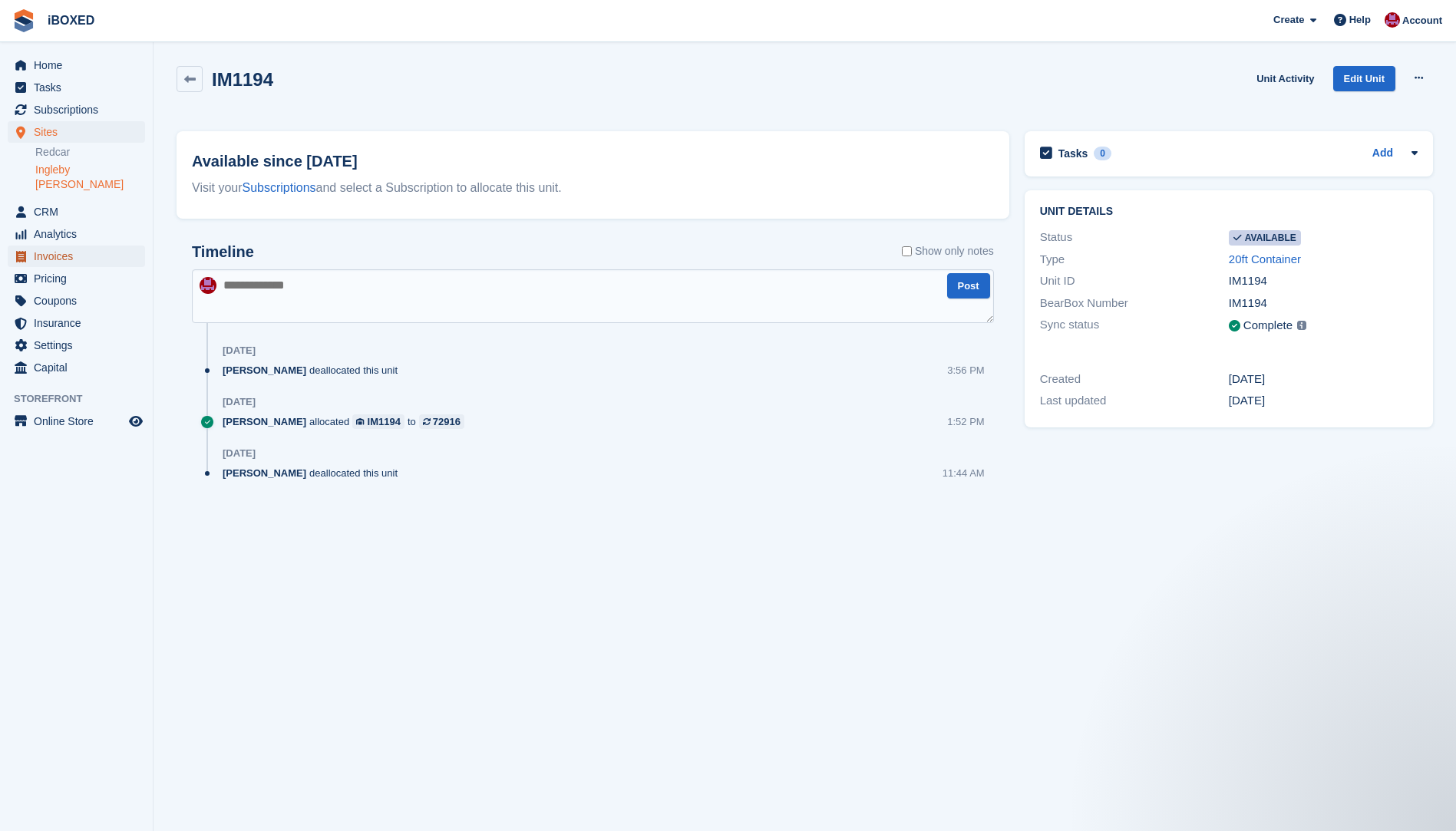
drag, startPoint x: 1470, startPoint y: -57, endPoint x: 835, endPoint y: 763, distance: 1037.1
drag, startPoint x: 835, startPoint y: 763, endPoint x: 1210, endPoint y: 563, distance: 425.0
click at [846, 760] on section "IM1194 Unit Activity Edit Unit Make unavailable Delete unit Available since [DA…" at bounding box center [805, 415] width 1303 height 830
click at [1210, 563] on section "IM1194 Unit Activity Edit Unit Make unavailable Delete unit Available since [DA…" at bounding box center [805, 415] width 1303 height 830
click at [1192, 602] on section "IM1194 Unit Activity Edit Unit Make unavailable Delete unit Available since [DA…" at bounding box center [805, 415] width 1303 height 830
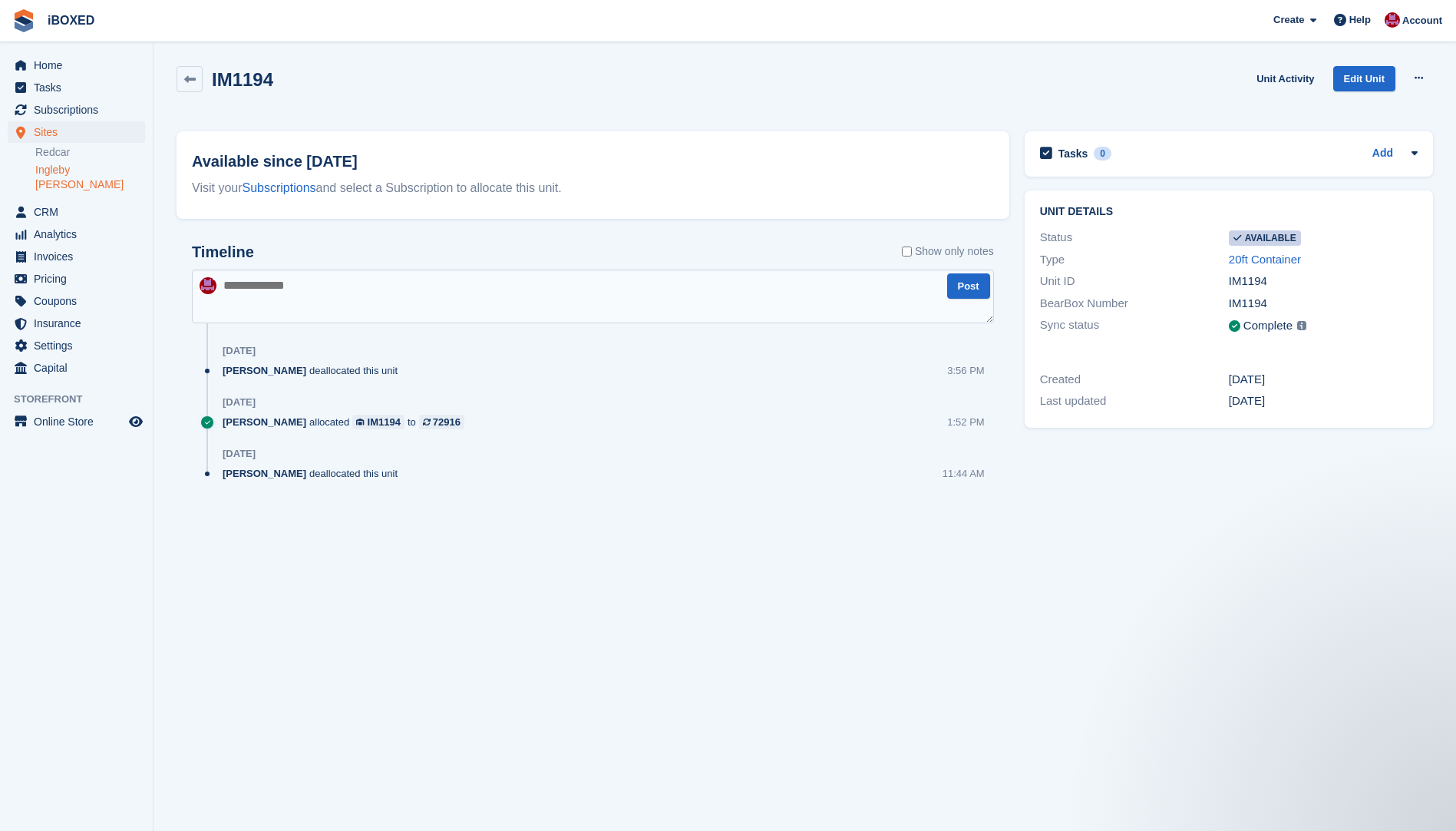
click at [1192, 603] on section "IM1194 Unit Activity Edit Unit Make unavailable Delete unit Available since [DA…" at bounding box center [805, 416] width 1303 height 831
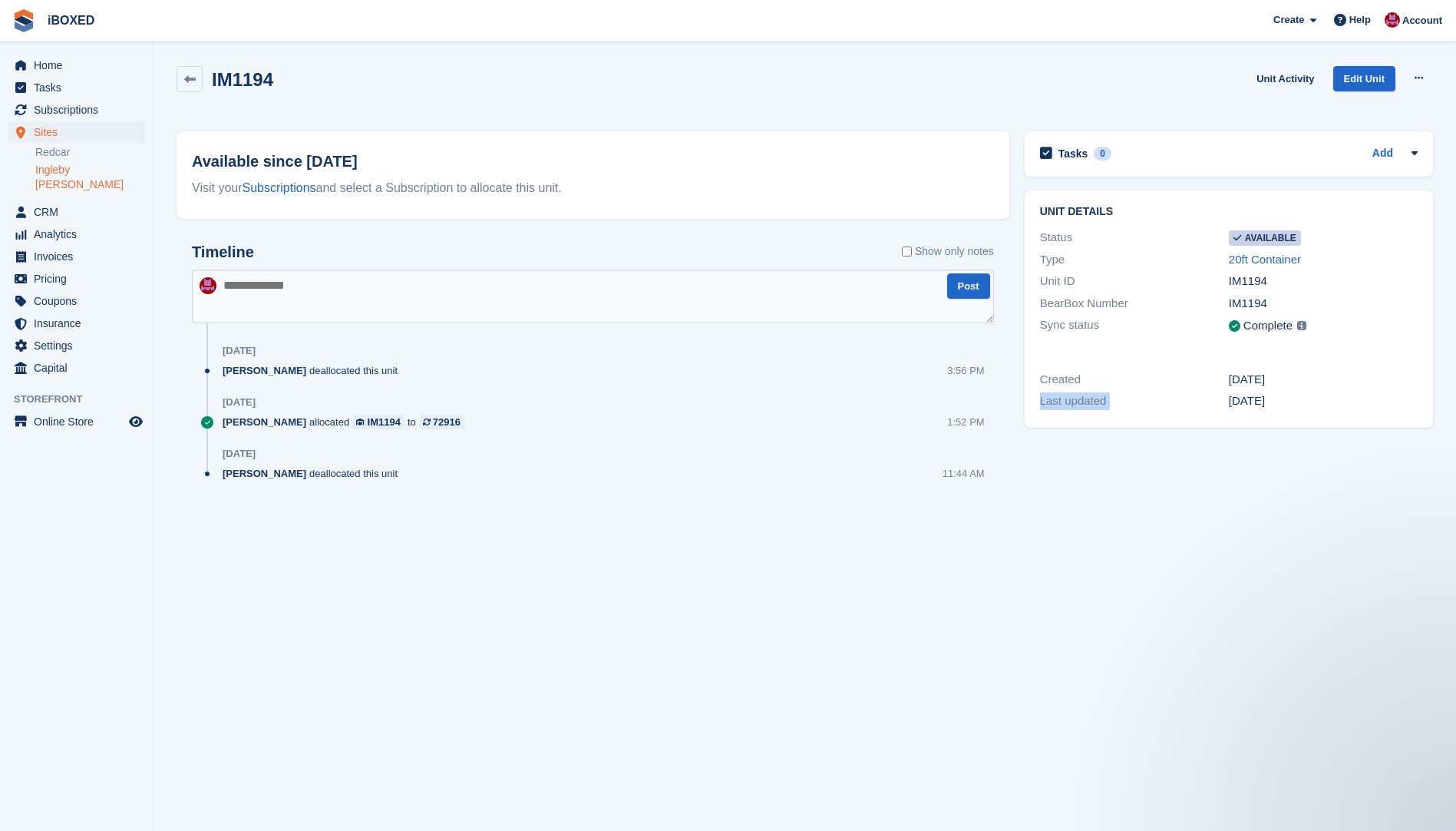
click at [1192, 603] on section "IM1194 Unit Activity Edit Unit Make unavailable Delete unit Available since [DA…" at bounding box center [805, 416] width 1303 height 831
click at [1439, 5] on div "Create Subscription Invoice Contact Deal Discount Page Help Chat Support Submit…" at bounding box center [1358, 21] width 184 height 41
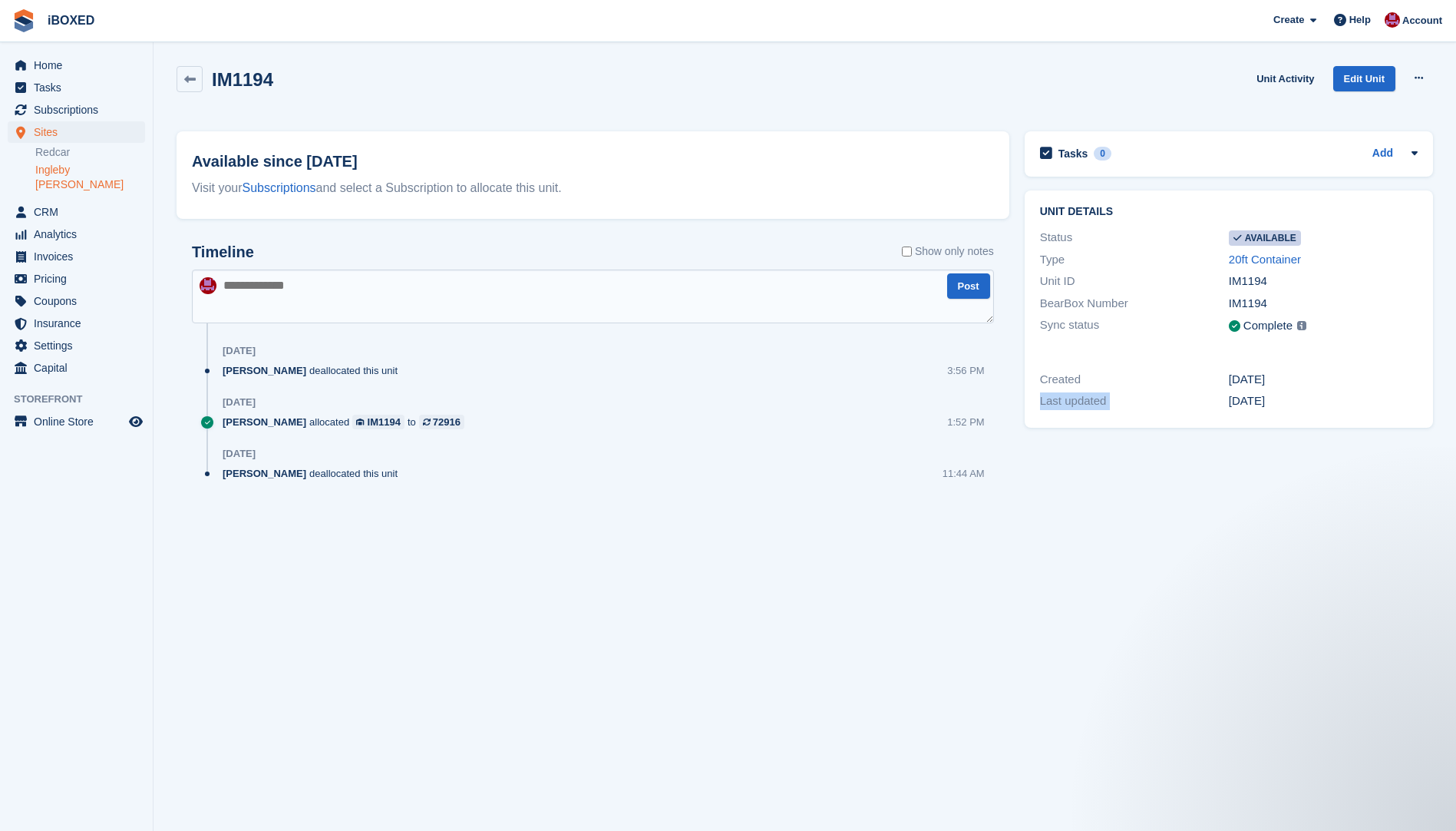
click at [1416, 109] on div "IM1194 Unit Activity Edit Unit Make unavailable Delete unit" at bounding box center [805, 91] width 1272 height 66
click at [0, 830] on html "iBOXED Create Subscription Invoice Contact Deal Discount Page Help Chat Support…" at bounding box center [728, 416] width 1456 height 831
